Goal: Task Accomplishment & Management: Manage account settings

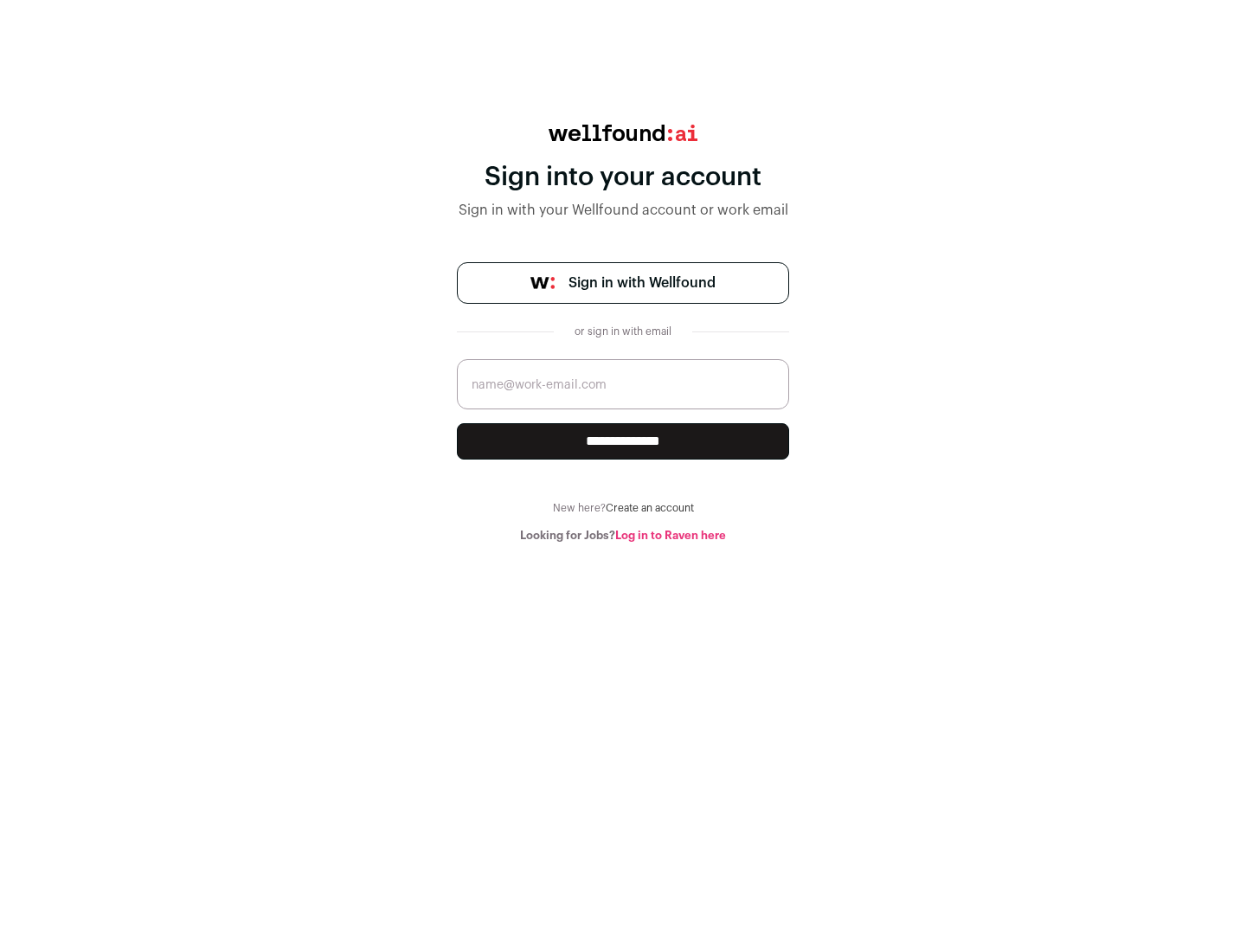
click at [641, 283] on span "Sign in with Wellfound" at bounding box center [643, 283] width 148 height 21
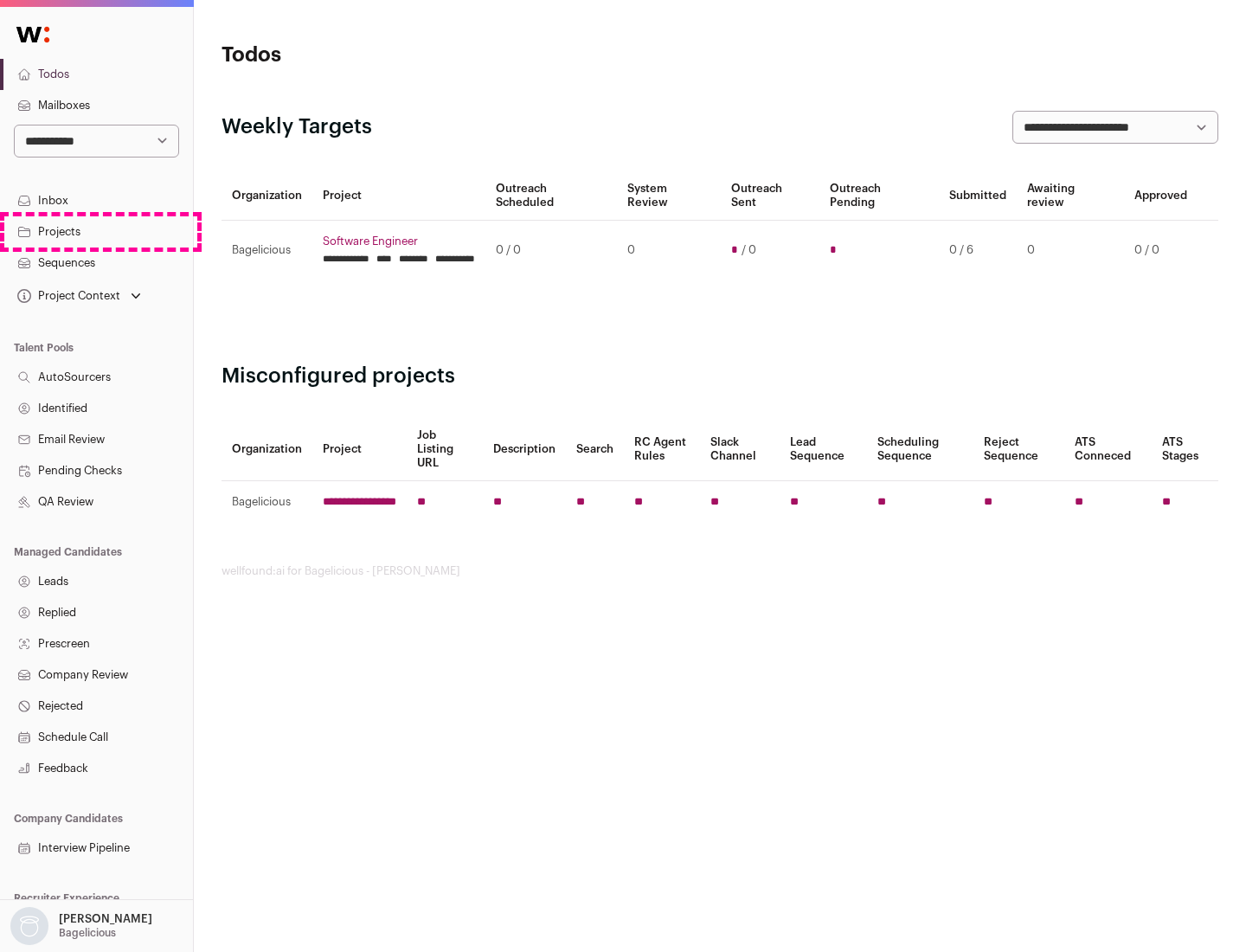
click at [96, 232] on link "Projects" at bounding box center [96, 232] width 193 height 31
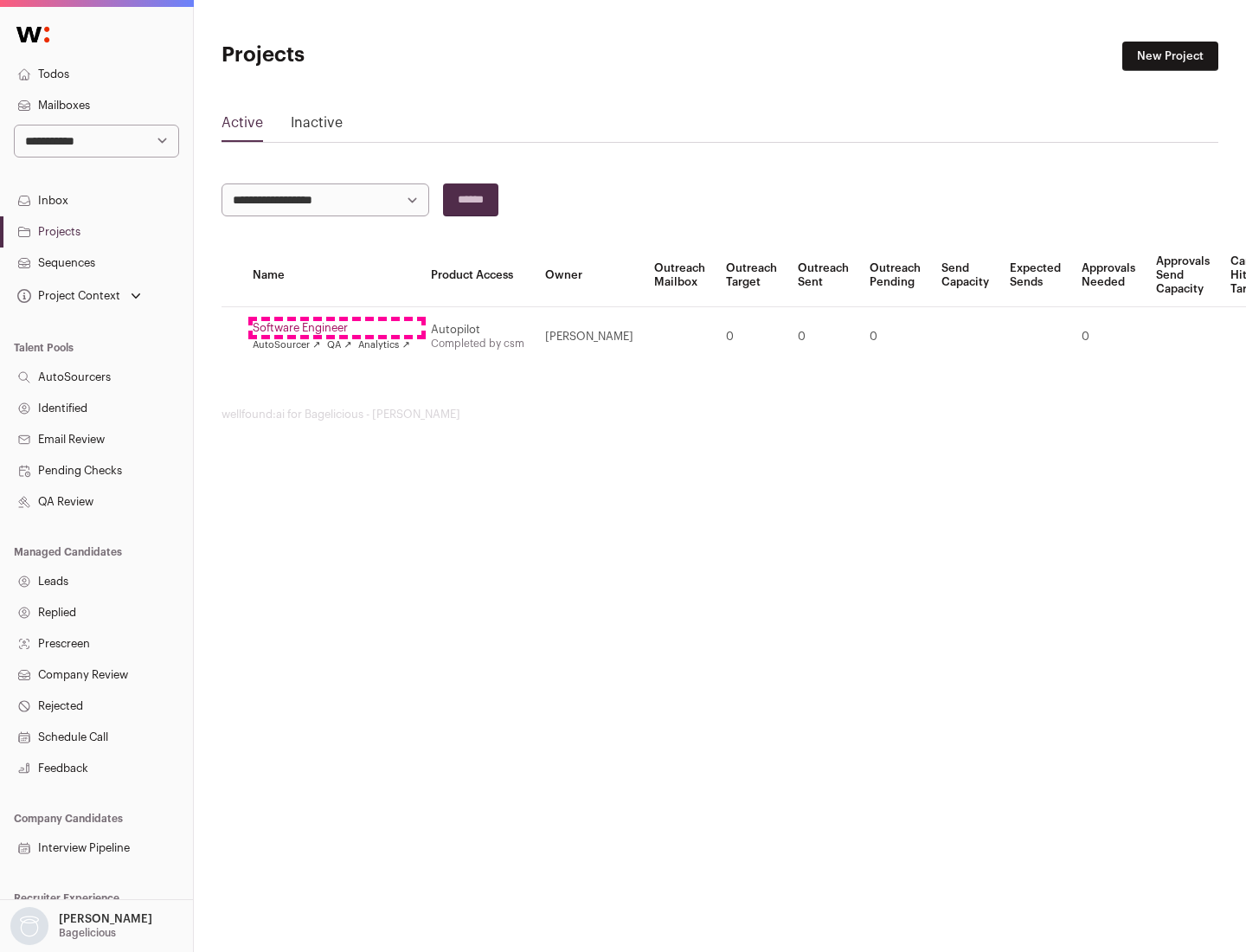
click at [337, 328] on link "Software Engineer" at bounding box center [331, 327] width 158 height 14
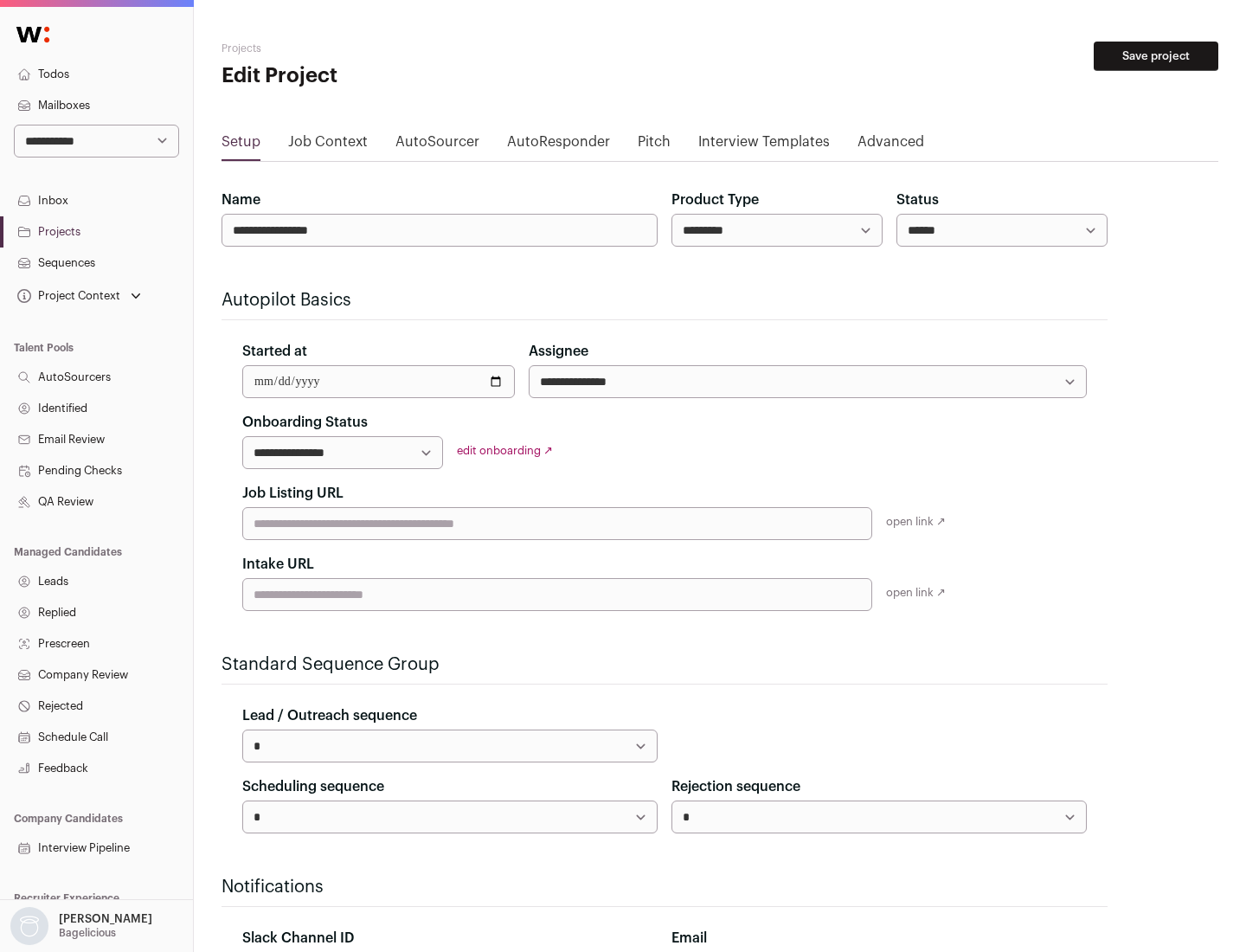
click at [1157, 56] on button "Save project" at bounding box center [1156, 56] width 125 height 30
